Goal: Task Accomplishment & Management: Manage account settings

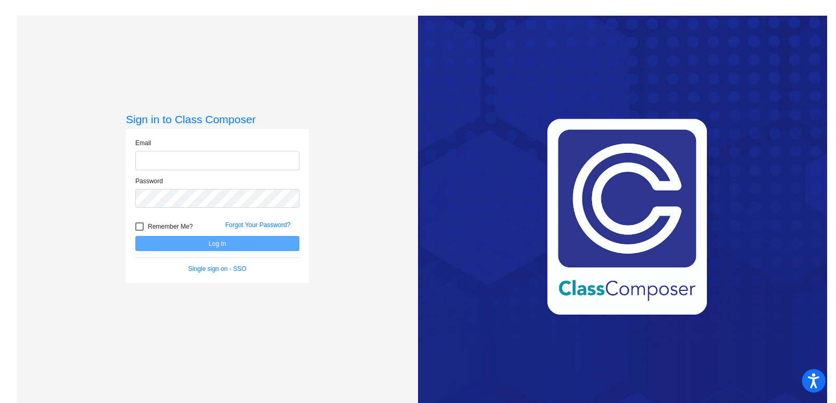
type input "[EMAIL_ADDRESS][DOMAIN_NAME]"
click at [230, 243] on button "Log In" at bounding box center [217, 243] width 164 height 15
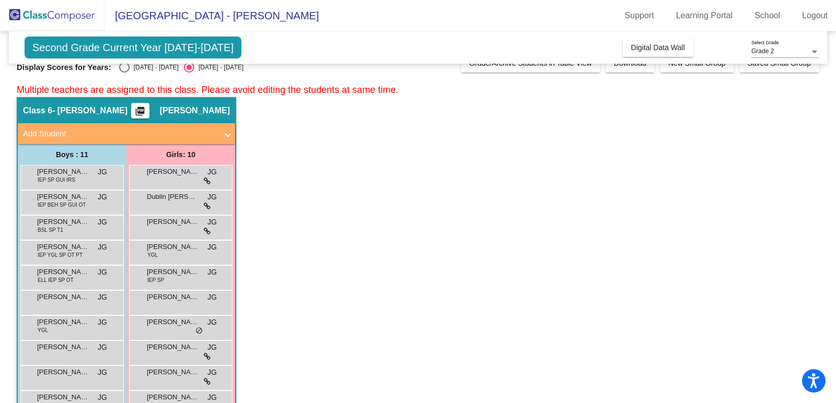
scroll to position [18, 0]
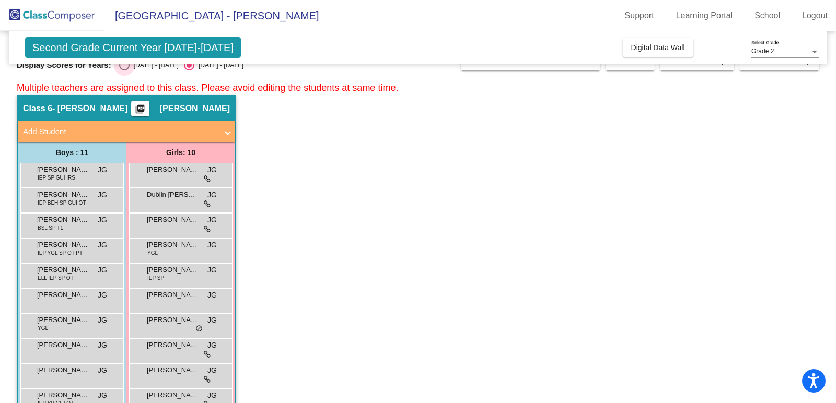
click at [125, 68] on div "Select an option" at bounding box center [124, 65] width 10 height 10
click at [124, 71] on input "[DATE] - [DATE]" at bounding box center [124, 71] width 1 height 1
radio input "true"
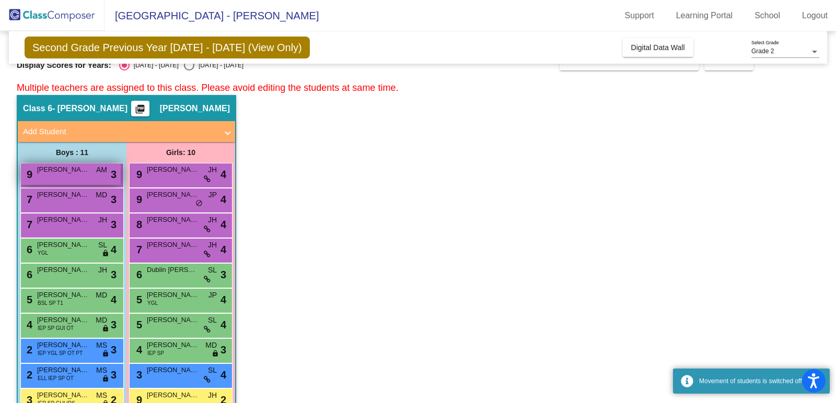
click at [86, 176] on div "9 [PERSON_NAME] AM lock do_not_disturb_alt 3" at bounding box center [71, 174] width 100 height 21
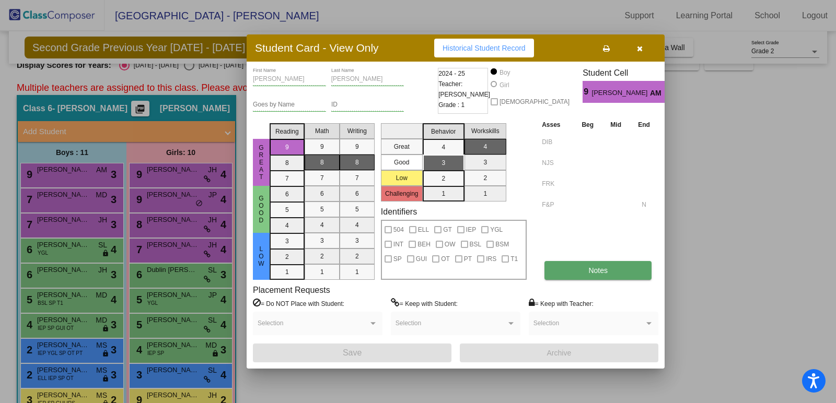
click at [598, 272] on span "Notes" at bounding box center [597, 271] width 19 height 8
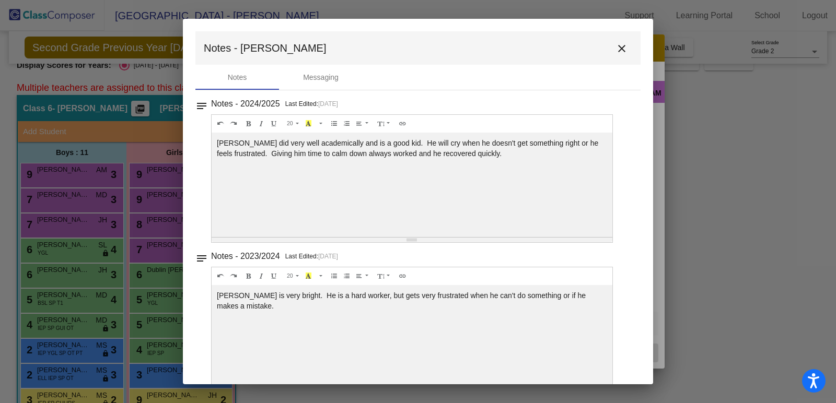
click at [619, 46] on mat-icon "close" at bounding box center [622, 48] width 13 height 13
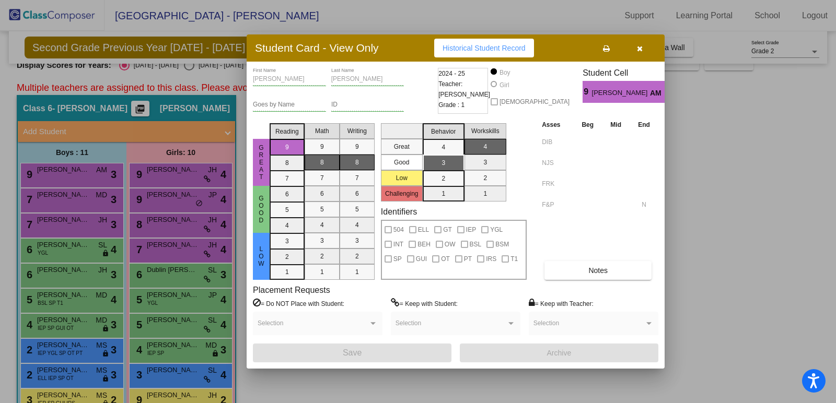
click at [641, 45] on icon "button" at bounding box center [640, 48] width 6 height 7
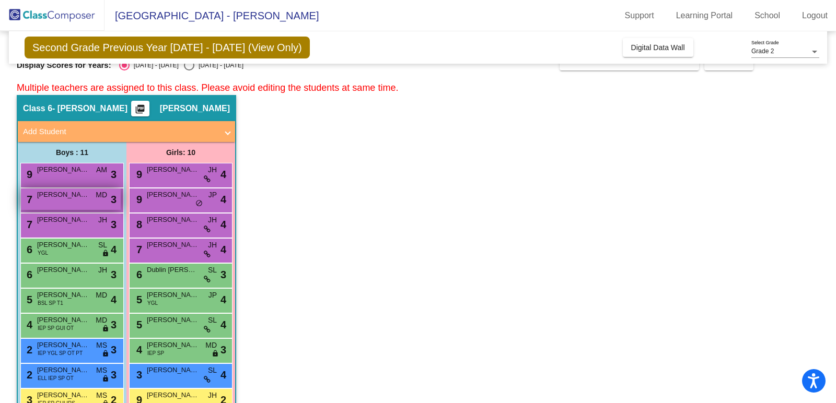
click at [70, 198] on span "[PERSON_NAME]" at bounding box center [63, 195] width 52 height 10
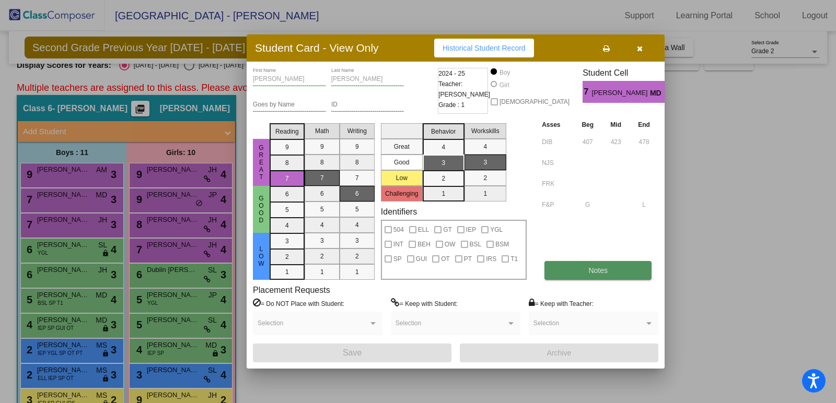
click at [632, 275] on button "Notes" at bounding box center [598, 270] width 107 height 19
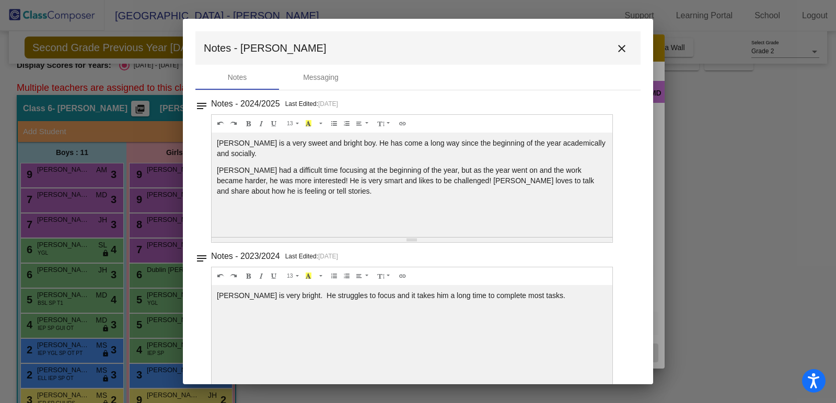
click at [617, 50] on mat-icon "close" at bounding box center [622, 48] width 13 height 13
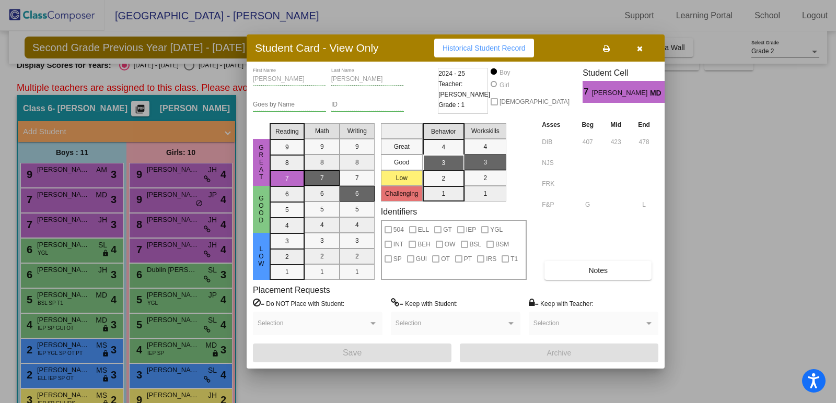
click at [639, 50] on icon "button" at bounding box center [640, 48] width 6 height 7
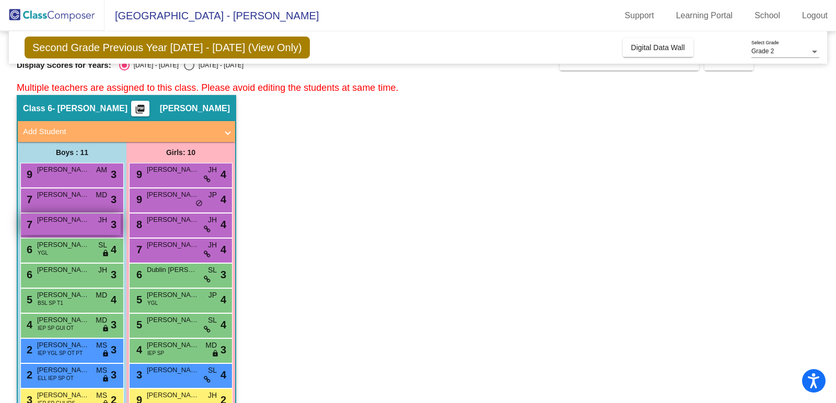
click at [72, 225] on div "7 [PERSON_NAME] lock do_not_disturb_alt 3" at bounding box center [71, 224] width 100 height 21
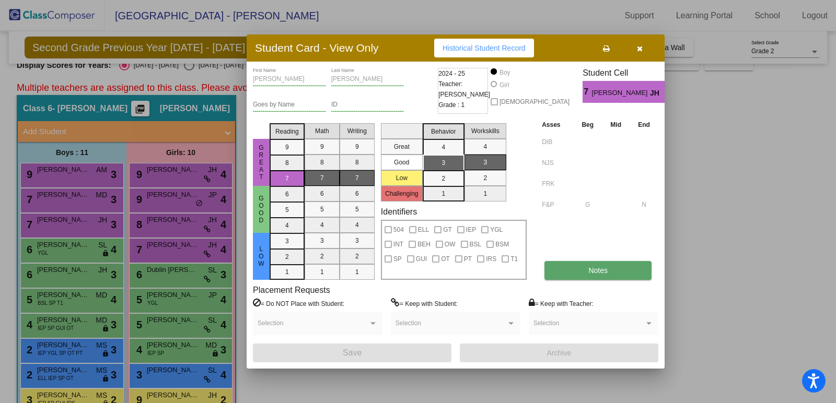
click at [609, 270] on button "Notes" at bounding box center [598, 270] width 107 height 19
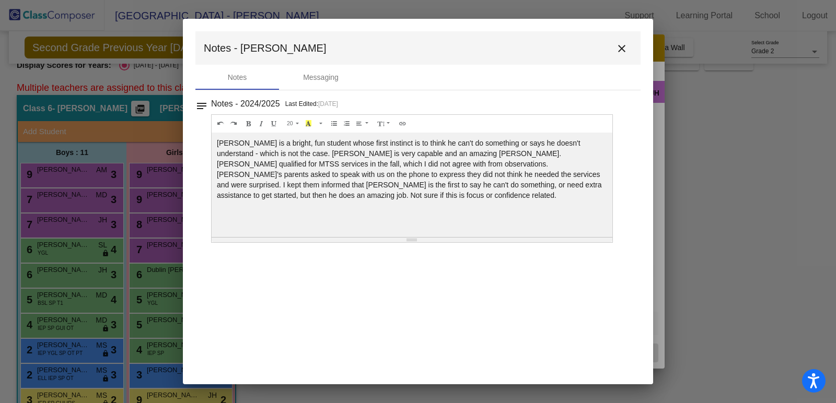
click at [630, 44] on button "close" at bounding box center [621, 48] width 21 height 21
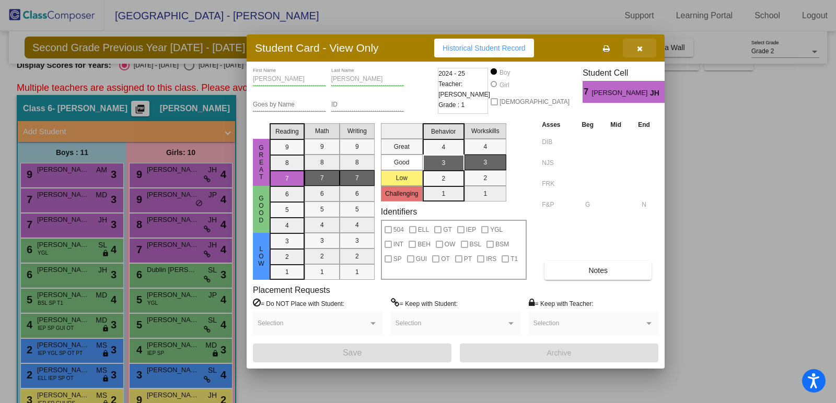
click at [646, 48] on button "button" at bounding box center [639, 48] width 33 height 19
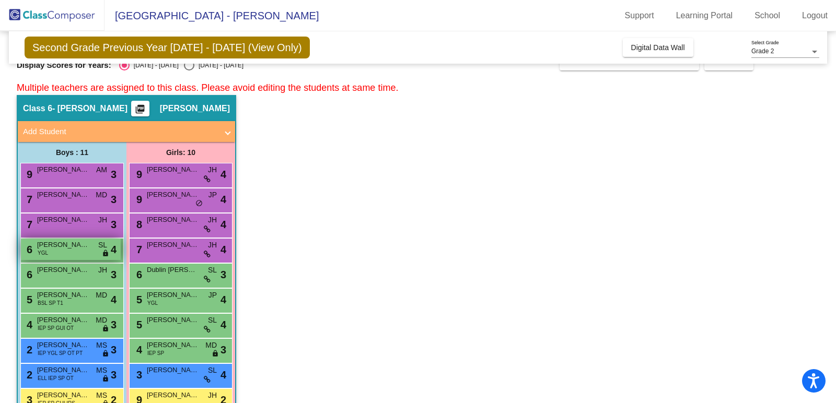
click at [67, 250] on div "6 [PERSON_NAME] YGL SL lock do_not_disturb_alt 4" at bounding box center [71, 249] width 100 height 21
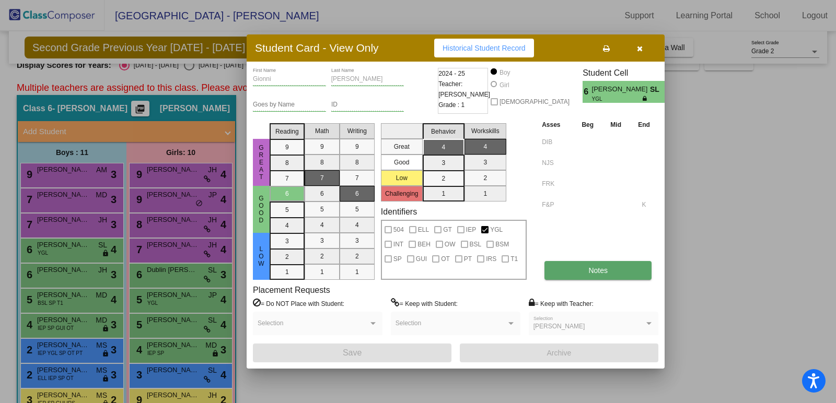
click at [585, 269] on button "Notes" at bounding box center [598, 270] width 107 height 19
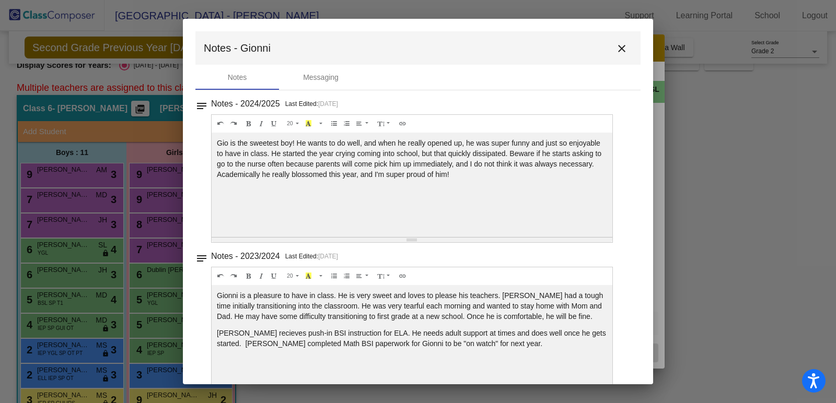
click at [616, 50] on mat-icon "close" at bounding box center [622, 48] width 13 height 13
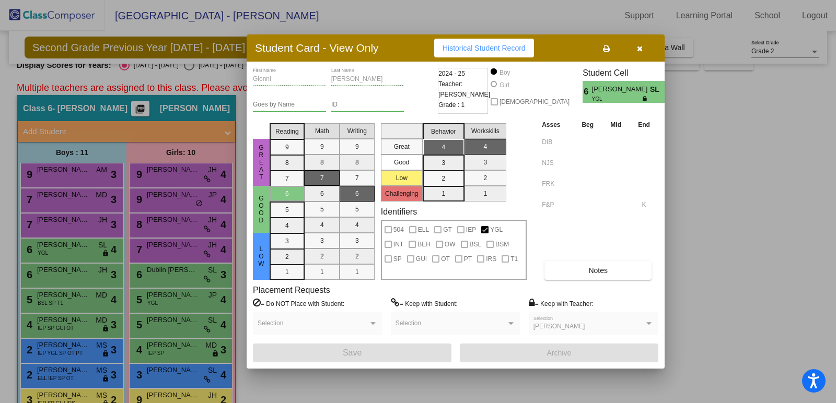
click at [643, 50] on button "button" at bounding box center [639, 48] width 33 height 19
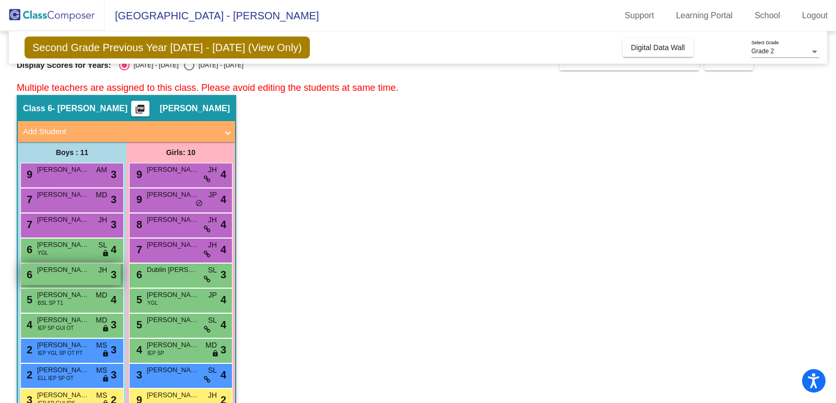
click at [62, 272] on span "[PERSON_NAME]" at bounding box center [63, 270] width 52 height 10
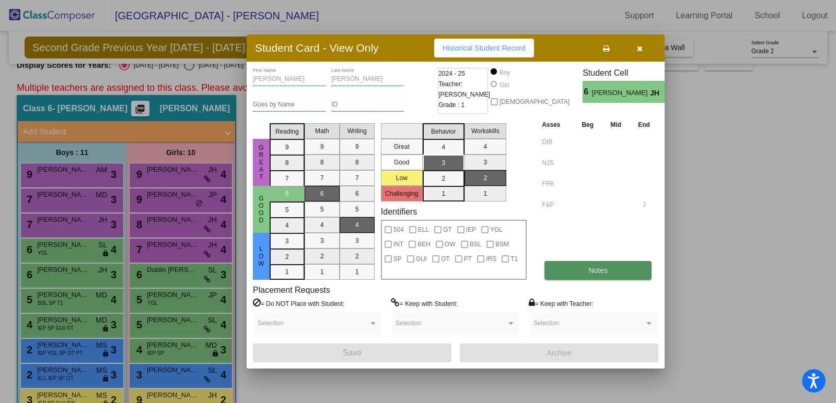
click at [588, 270] on span "Notes" at bounding box center [597, 271] width 19 height 8
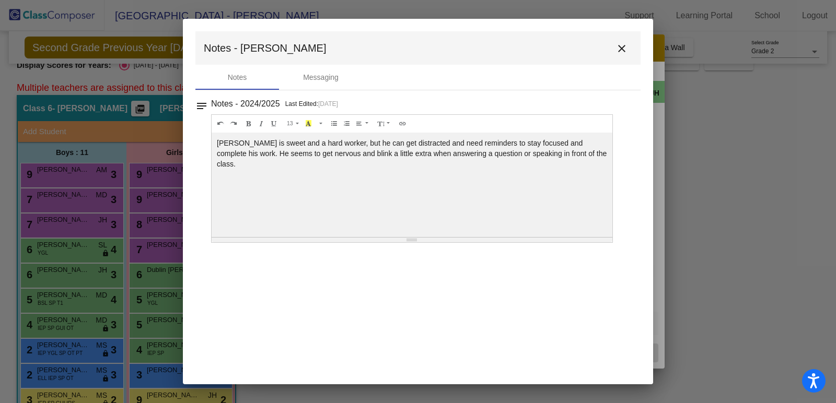
click at [620, 50] on mat-icon "close" at bounding box center [622, 48] width 13 height 13
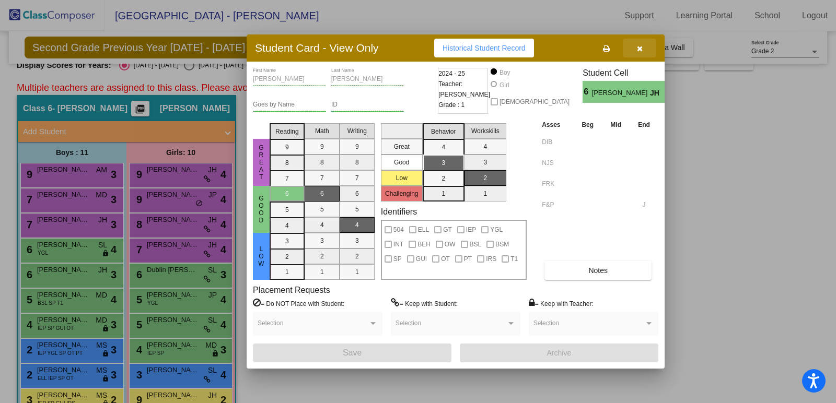
click at [643, 52] on button "button" at bounding box center [639, 48] width 33 height 19
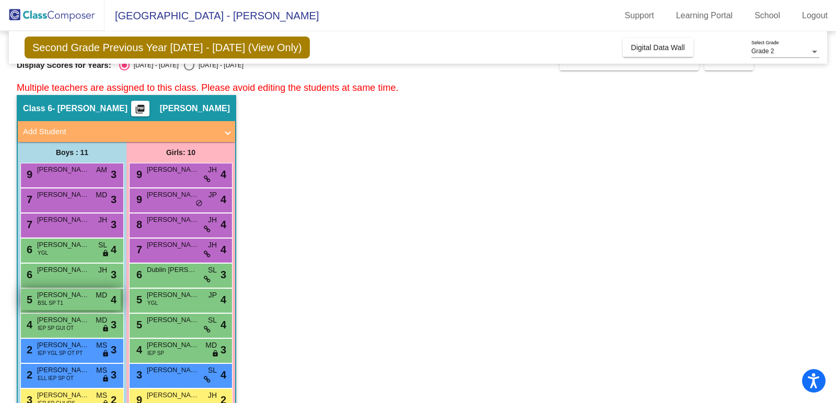
click at [46, 299] on span "BSL SP T1" at bounding box center [51, 303] width 26 height 8
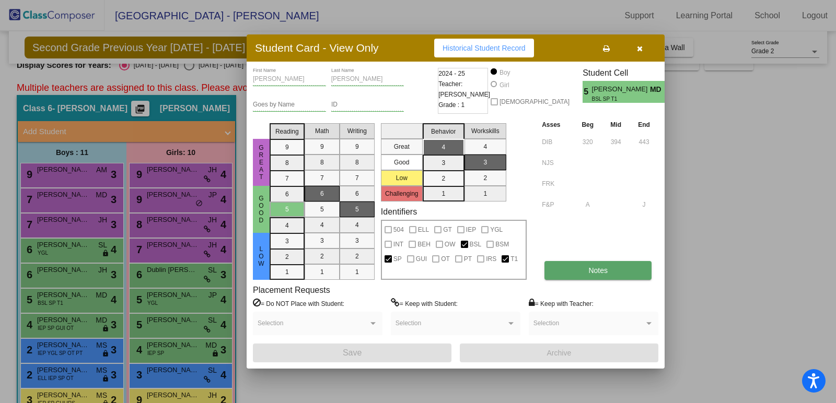
click at [607, 269] on span "Notes" at bounding box center [597, 271] width 19 height 8
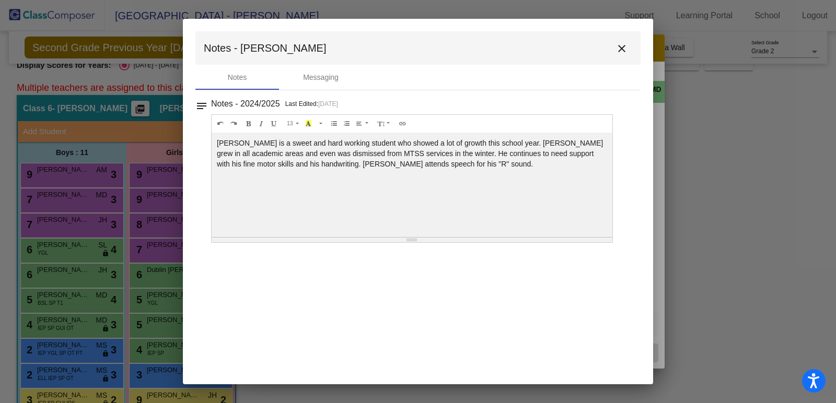
click at [620, 43] on mat-icon "close" at bounding box center [622, 48] width 13 height 13
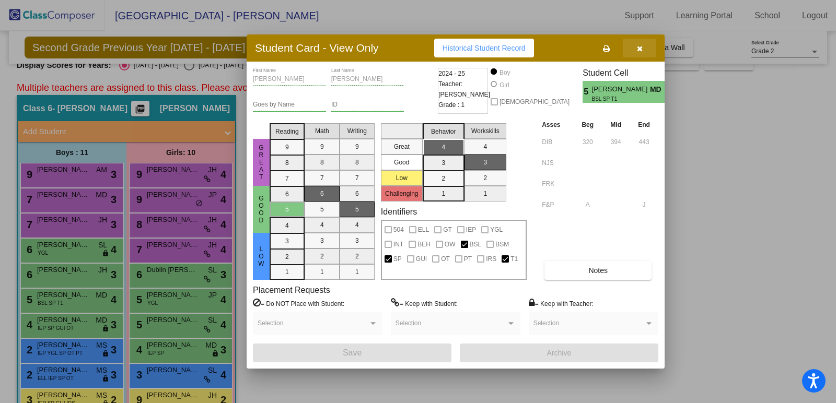
click at [640, 47] on icon "button" at bounding box center [640, 48] width 6 height 7
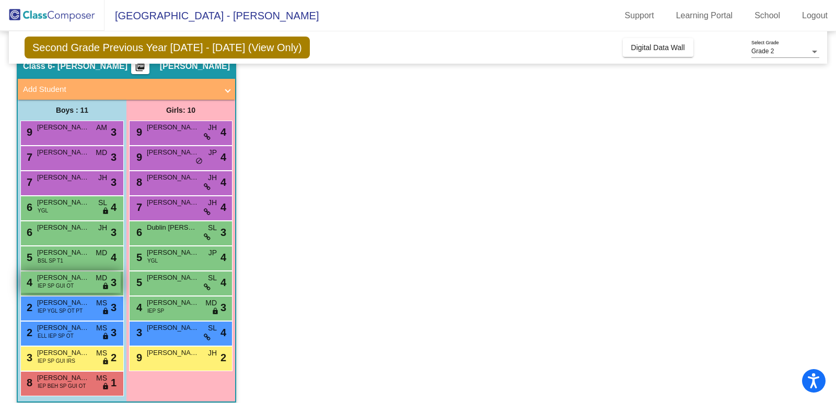
scroll to position [70, 0]
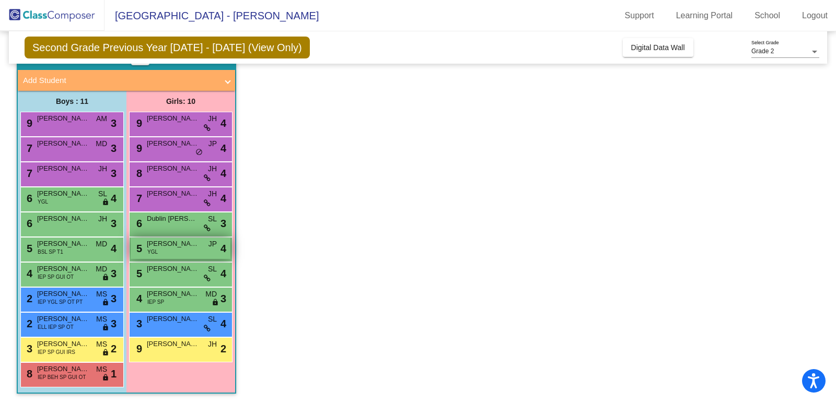
click at [166, 252] on div "5 [PERSON_NAME] YGL JP lock do_not_disturb_alt 4" at bounding box center [181, 248] width 100 height 21
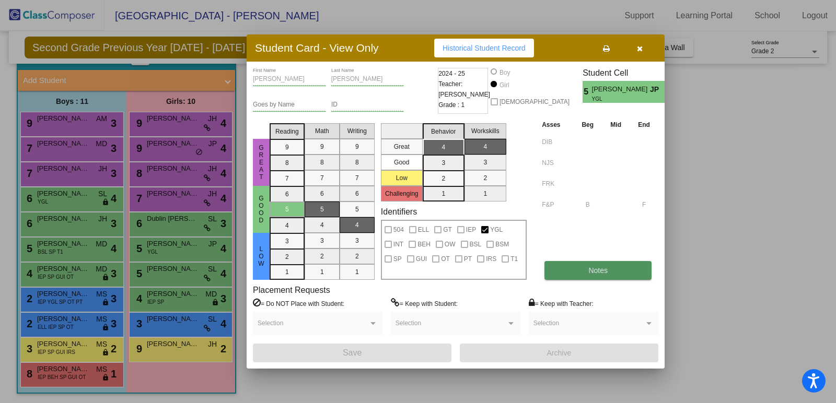
click at [620, 268] on button "Notes" at bounding box center [598, 270] width 107 height 19
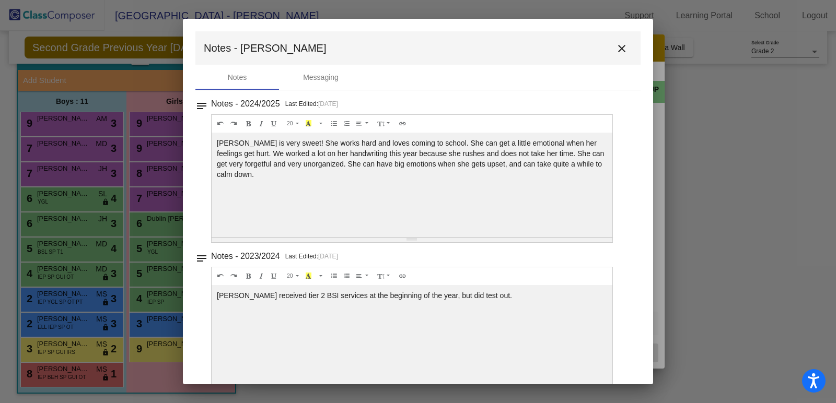
click at [620, 49] on mat-icon "close" at bounding box center [622, 48] width 13 height 13
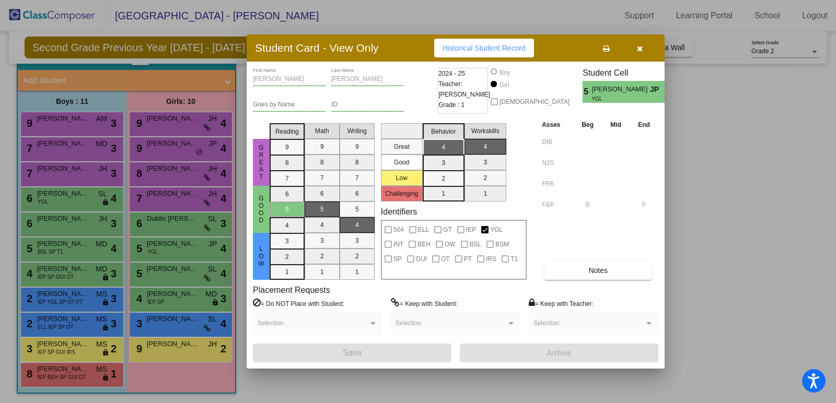
click at [645, 47] on button "button" at bounding box center [639, 48] width 33 height 19
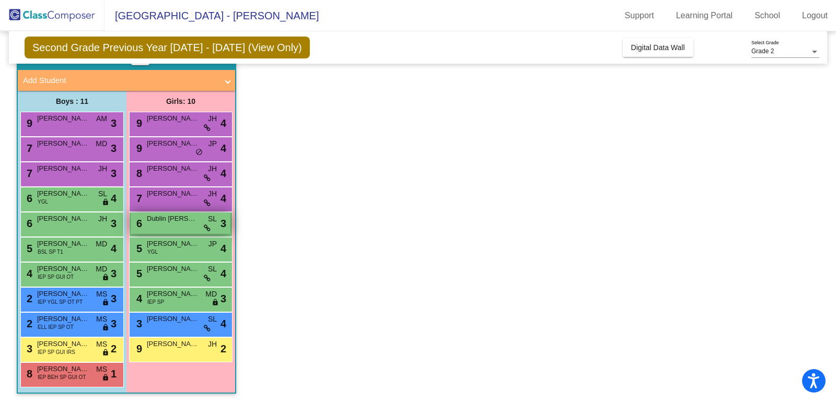
click at [165, 217] on span "Dublin [PERSON_NAME]" at bounding box center [173, 219] width 52 height 10
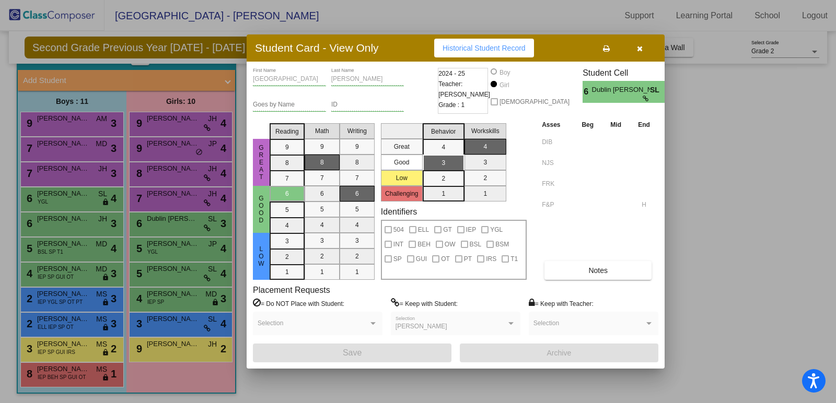
click at [651, 45] on button "button" at bounding box center [639, 48] width 33 height 19
